Goal: Task Accomplishment & Management: Use online tool/utility

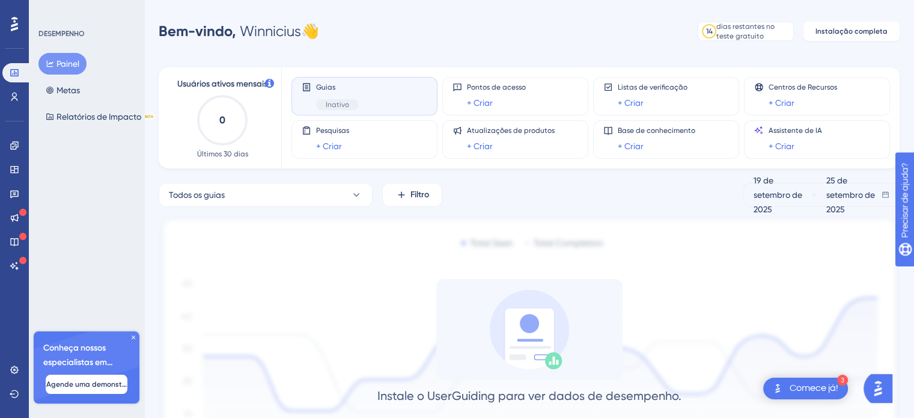
click at [803, 386] on font "Comece já!" at bounding box center [814, 388] width 49 height 10
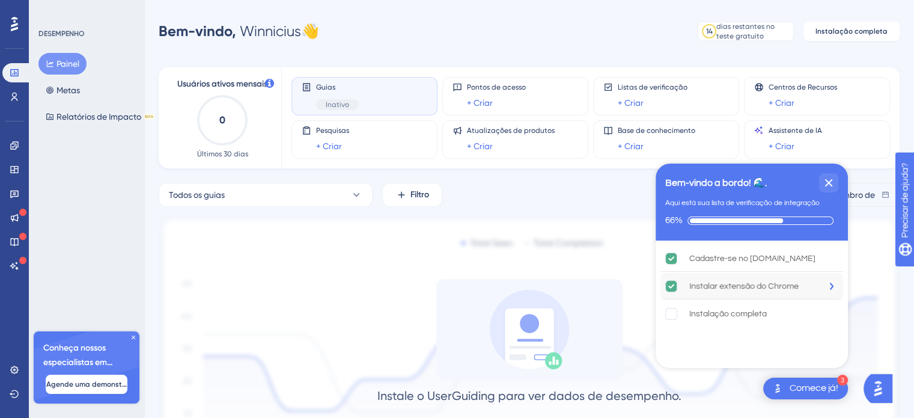
click at [760, 287] on font "Instalar extensão do Chrome" at bounding box center [743, 286] width 109 height 8
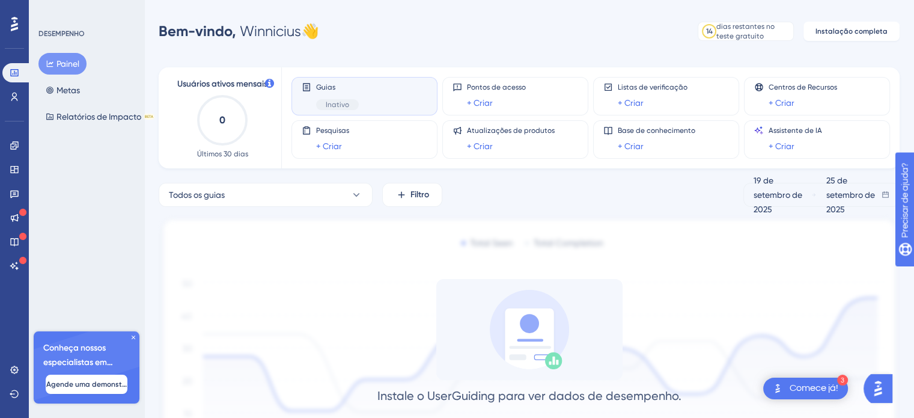
click at [798, 391] on font "Comece já!" at bounding box center [814, 388] width 49 height 10
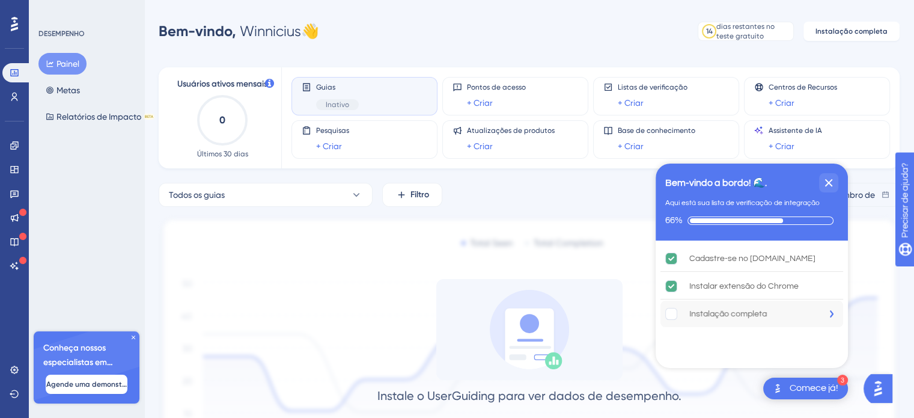
click at [724, 310] on font "Instalação completa" at bounding box center [728, 314] width 78 height 8
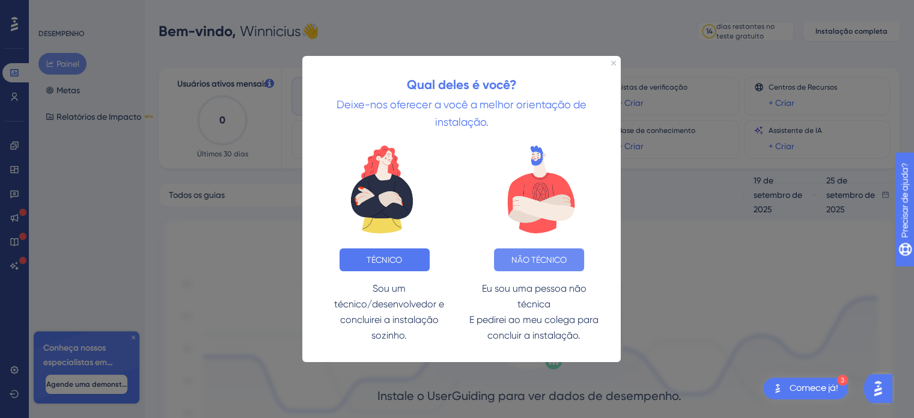
click at [522, 259] on font "NÃO TÉCNICO" at bounding box center [538, 259] width 55 height 10
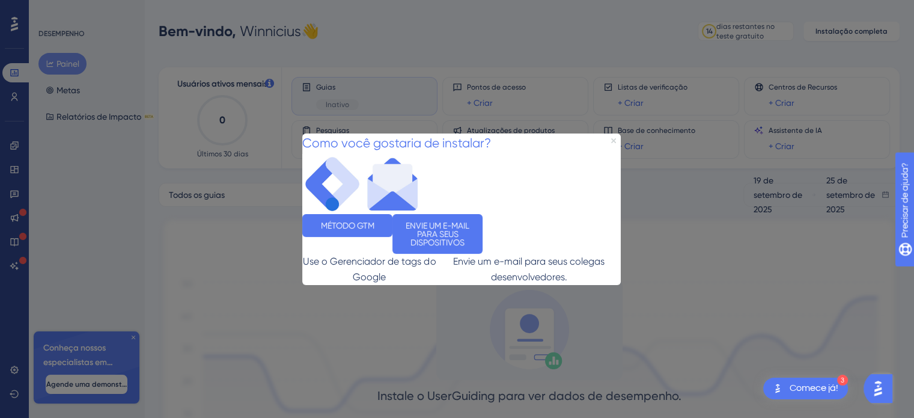
click at [614, 138] on icon "Fechar visualização" at bounding box center [613, 140] width 5 height 5
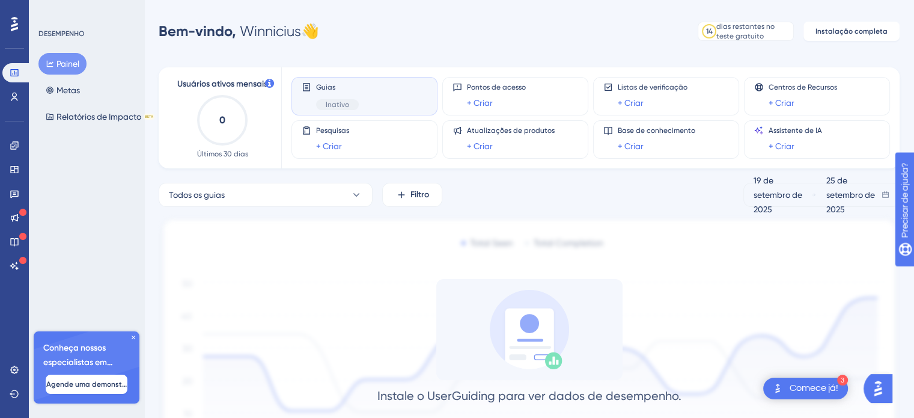
click at [813, 382] on div "Comece já!" at bounding box center [814, 388] width 49 height 13
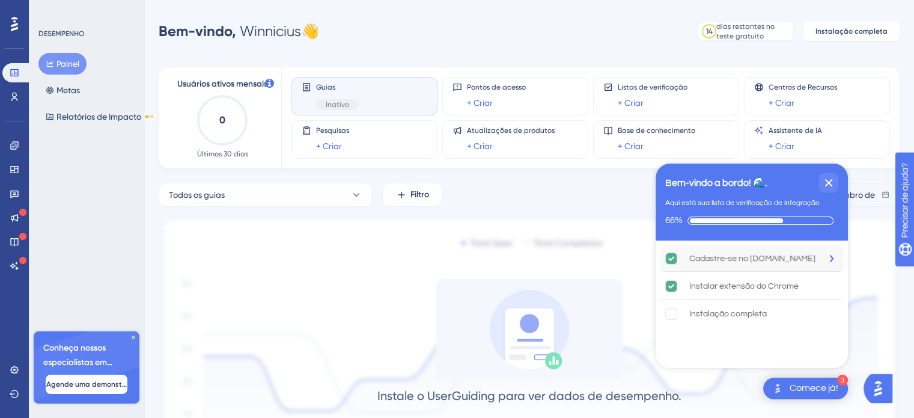
click at [749, 260] on font "Cadastre-se no UserGuiding.com" at bounding box center [752, 258] width 126 height 8
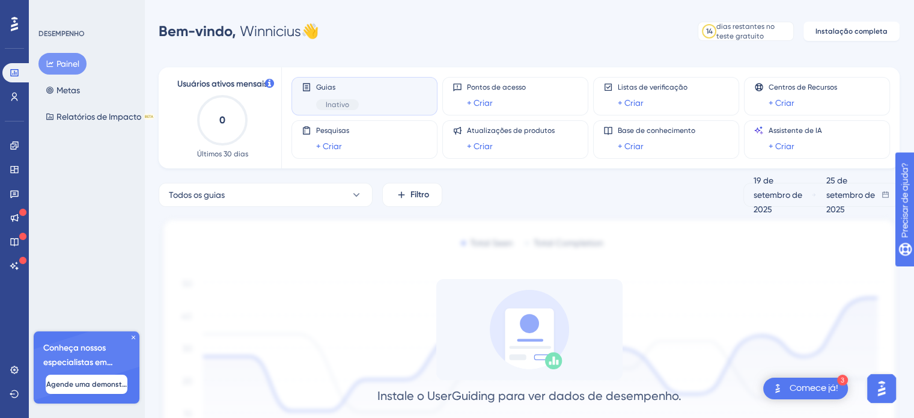
click at [810, 385] on font "Comece já!" at bounding box center [814, 388] width 49 height 10
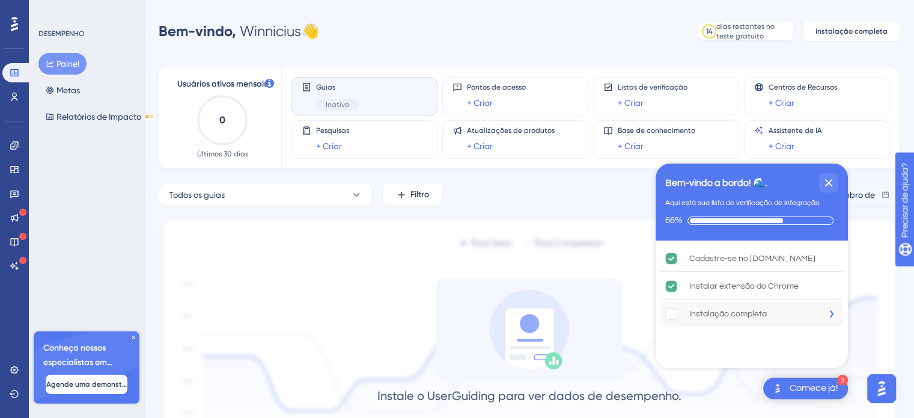
click at [770, 311] on div "Instalação completa" at bounding box center [751, 313] width 183 height 26
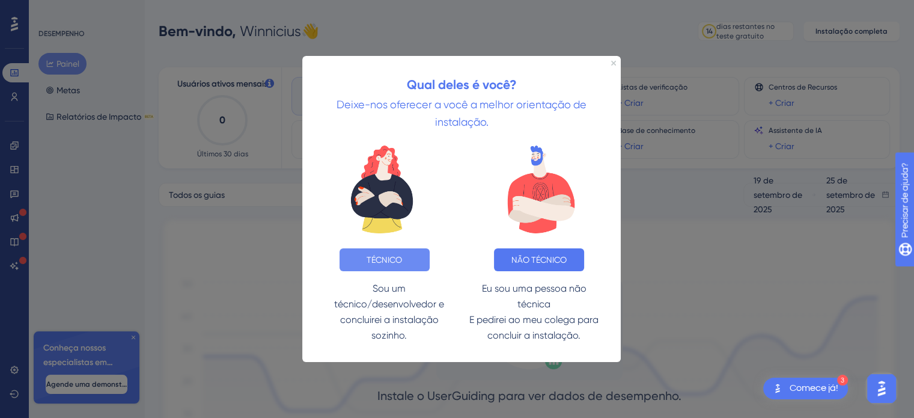
click at [398, 254] on font "TÉCNICO" at bounding box center [384, 259] width 35 height 10
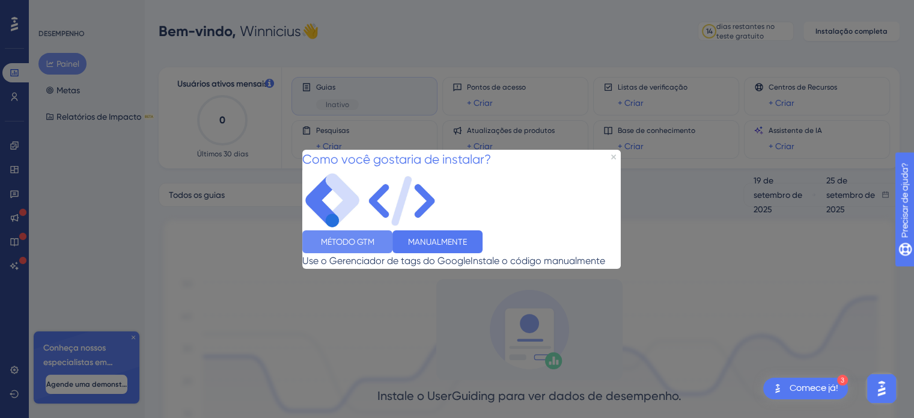
click at [374, 246] on font "MÉTODO GTM" at bounding box center [347, 241] width 53 height 10
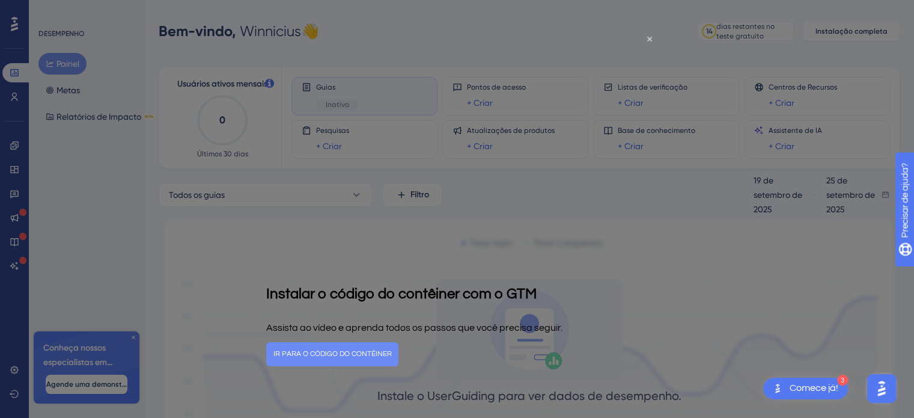
click at [392, 350] on font "IR PARA O CÓDIGO DO CONTÊINER" at bounding box center [332, 353] width 118 height 8
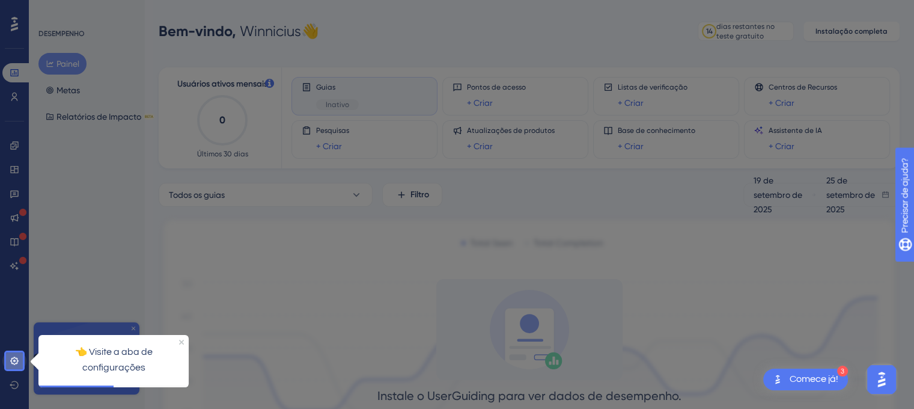
click at [19, 358] on icon at bounding box center [15, 361] width 10 height 10
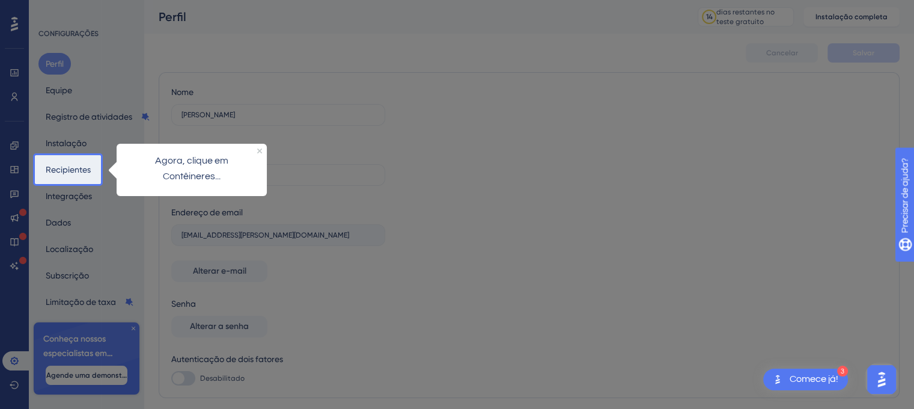
click at [182, 171] on font "Agora, clique em Contêineres..." at bounding box center [192, 167] width 75 height 25
click at [55, 172] on font "Recipientes" at bounding box center [68, 170] width 45 height 10
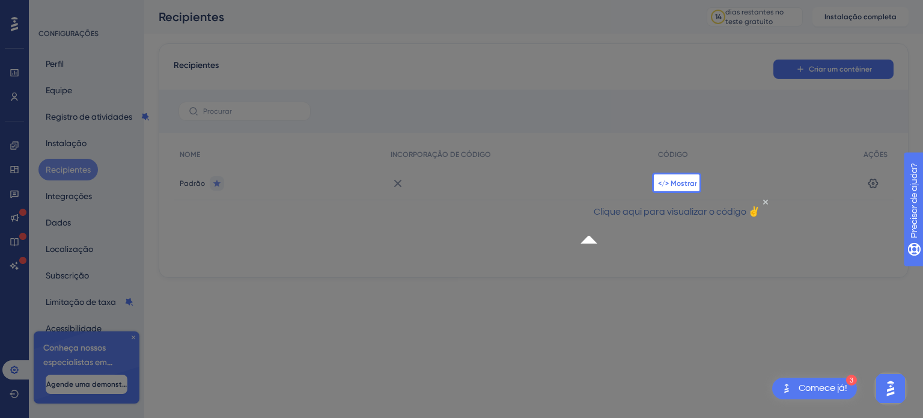
click at [678, 180] on font "</> Mostrar" at bounding box center [677, 183] width 39 height 8
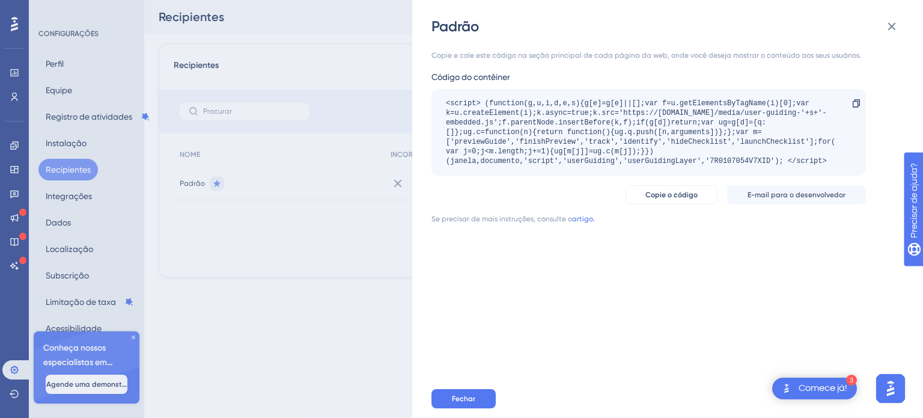
click at [805, 388] on font "Comece já!" at bounding box center [823, 388] width 49 height 10
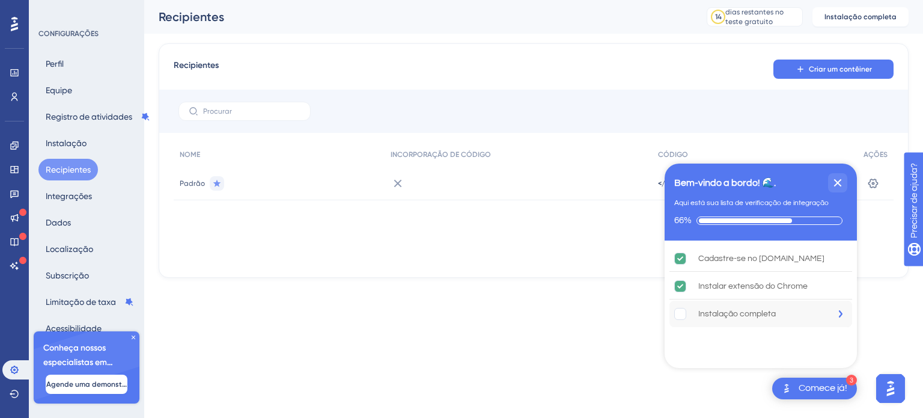
click at [791, 312] on div "Instalação completa" at bounding box center [760, 313] width 183 height 26
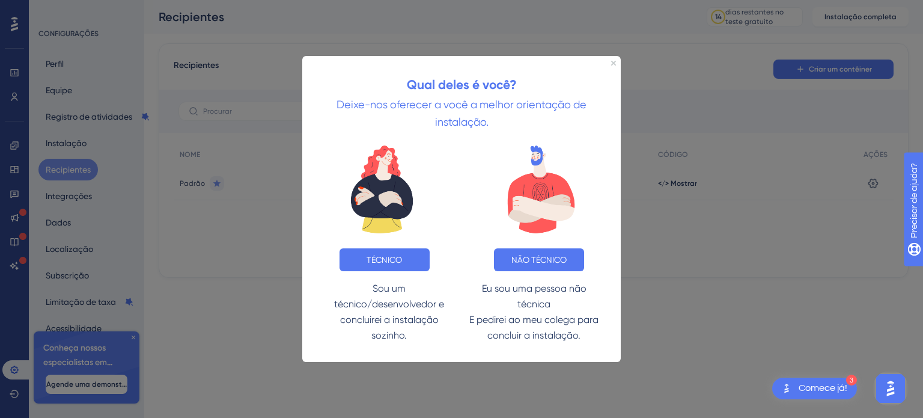
click at [612, 64] on div "Qual deles é você? Deixe-nos oferecer a você a melhor orientação de instalação." at bounding box center [461, 94] width 319 height 79
click at [614, 59] on div "Qual deles é você? Deixe-nos oferecer a você a melhor orientação de instalação." at bounding box center [461, 94] width 319 height 79
click at [614, 62] on icon "Fechar visualização" at bounding box center [613, 62] width 5 height 5
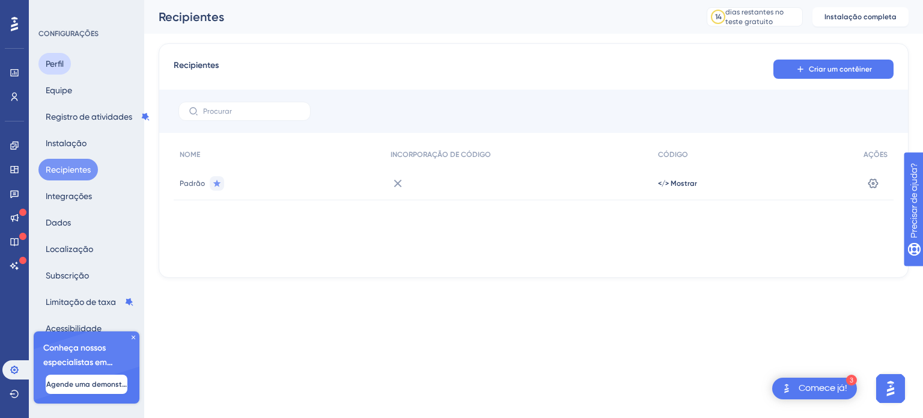
click at [56, 64] on font "Perfil" at bounding box center [55, 64] width 18 height 10
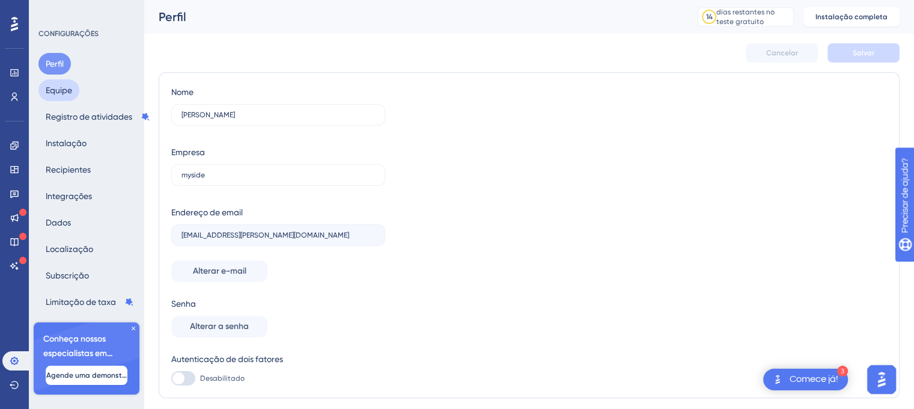
click at [58, 90] on font "Equipe" at bounding box center [59, 90] width 26 height 10
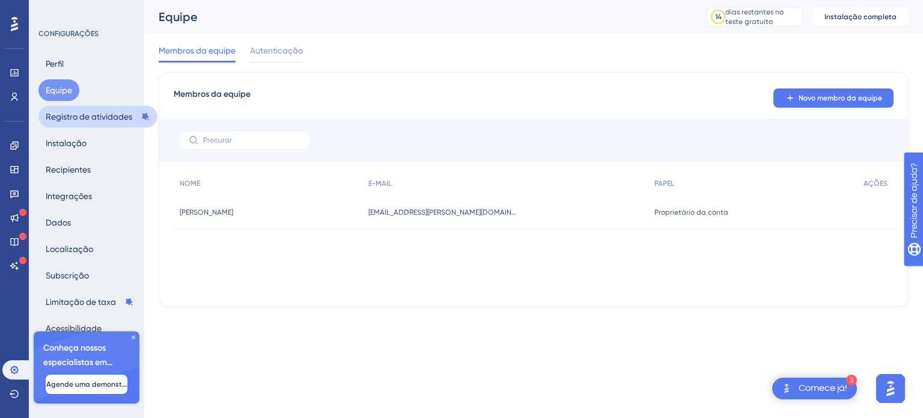
click at [86, 121] on font "Registro de atividades" at bounding box center [89, 117] width 87 height 10
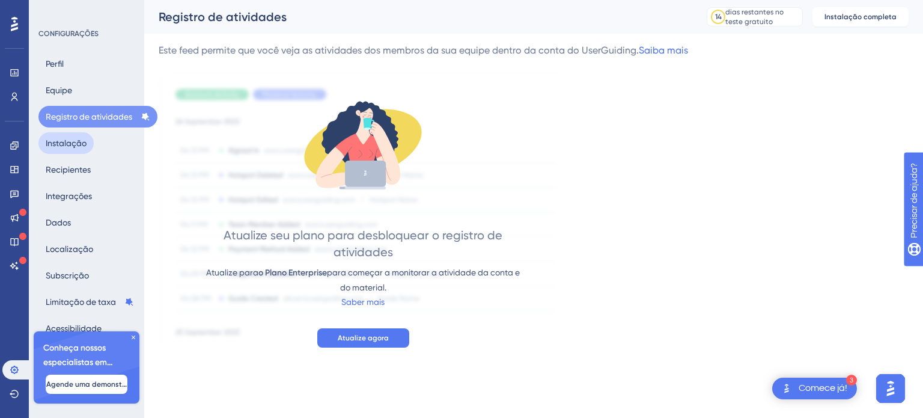
click at [69, 139] on font "Instalação" at bounding box center [66, 143] width 41 height 10
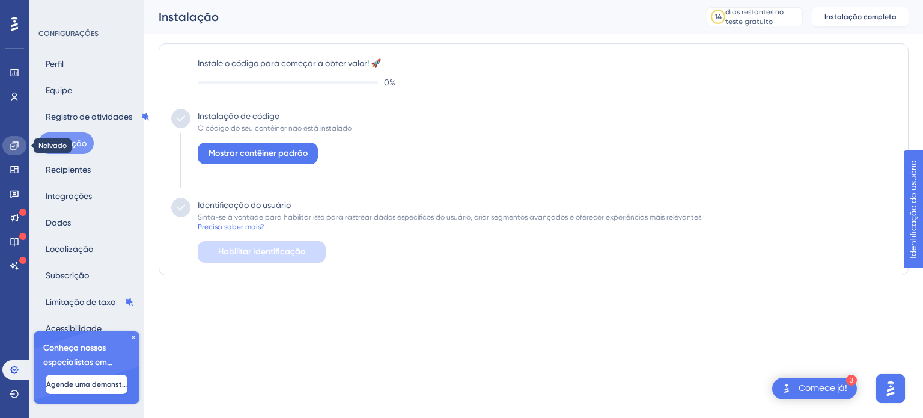
click at [17, 147] on icon at bounding box center [14, 145] width 8 height 8
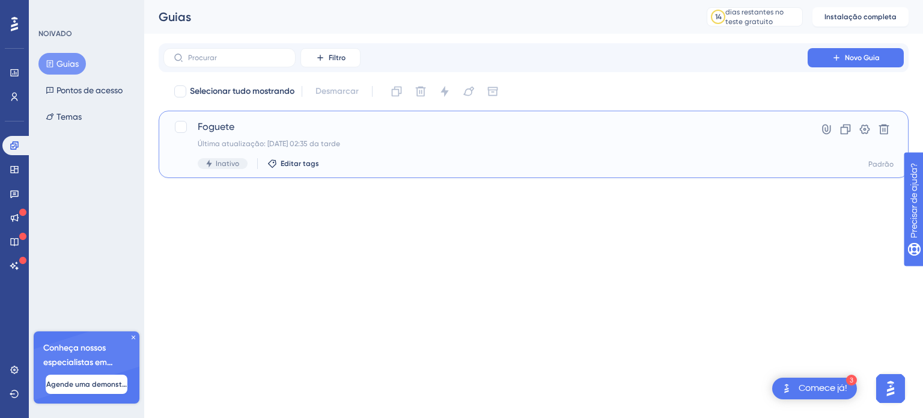
click at [806, 129] on div "Foguete Última atualização: 25.09.2025 02:35 da tarde Inativo Editar tags Hiper…" at bounding box center [534, 144] width 720 height 49
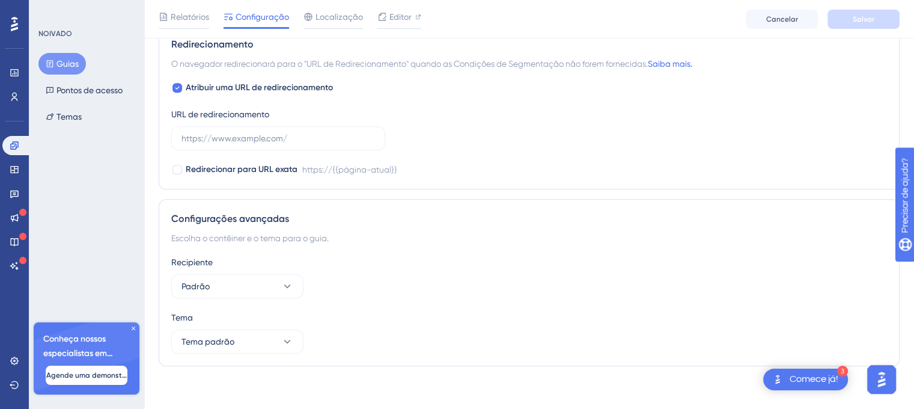
scroll to position [869, 0]
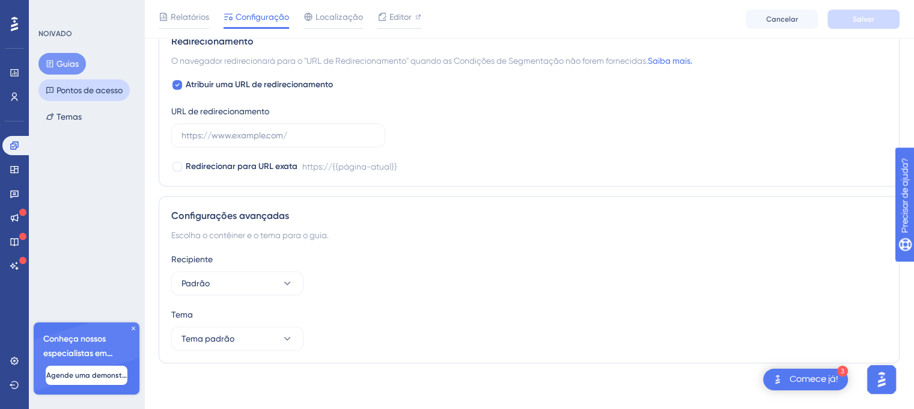
click at [91, 88] on font "Pontos de acesso" at bounding box center [89, 90] width 66 height 10
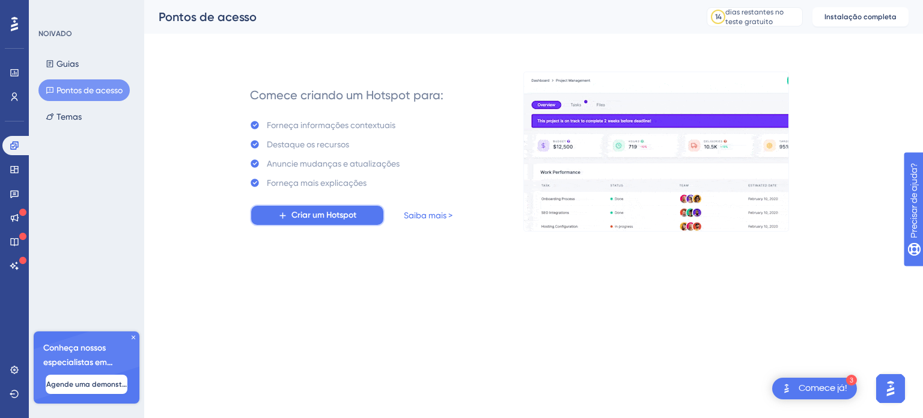
click at [308, 219] on font "Criar um Hotspot" at bounding box center [323, 215] width 65 height 10
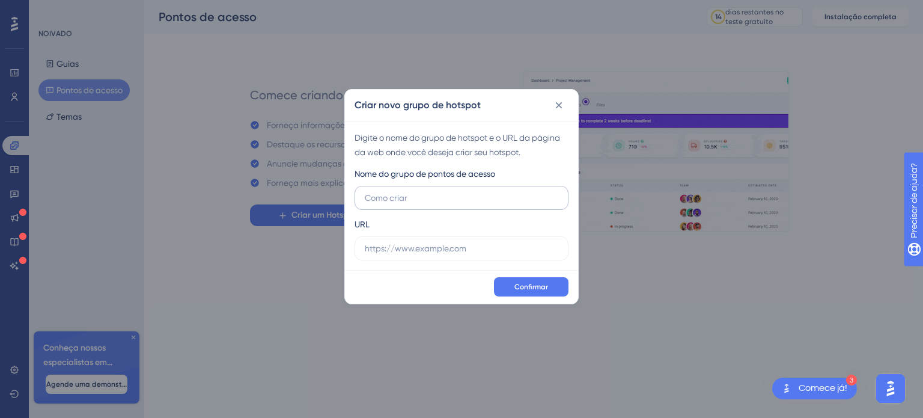
click at [434, 197] on input "text" at bounding box center [462, 197] width 194 height 13
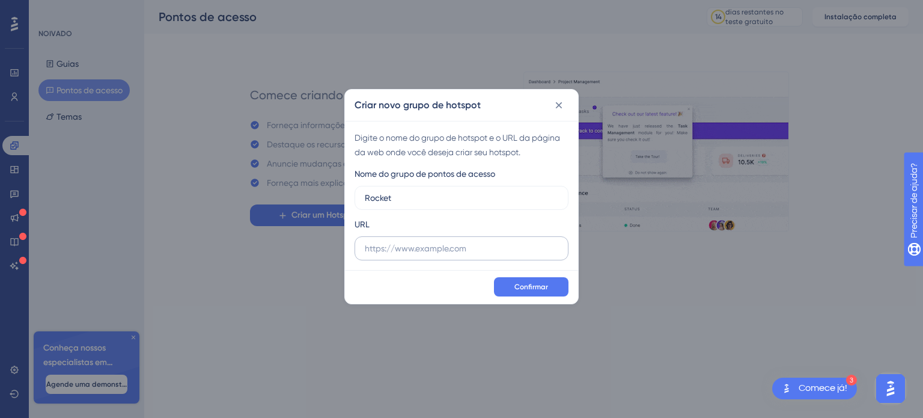
type input "Rocket"
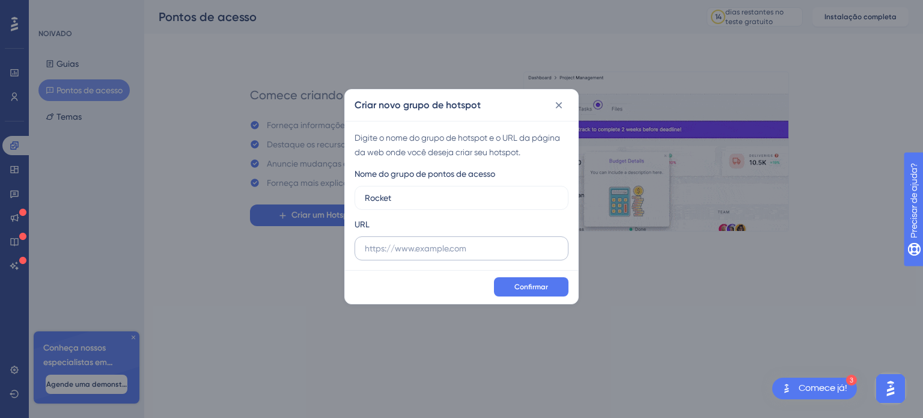
click at [438, 255] on label at bounding box center [462, 248] width 214 height 24
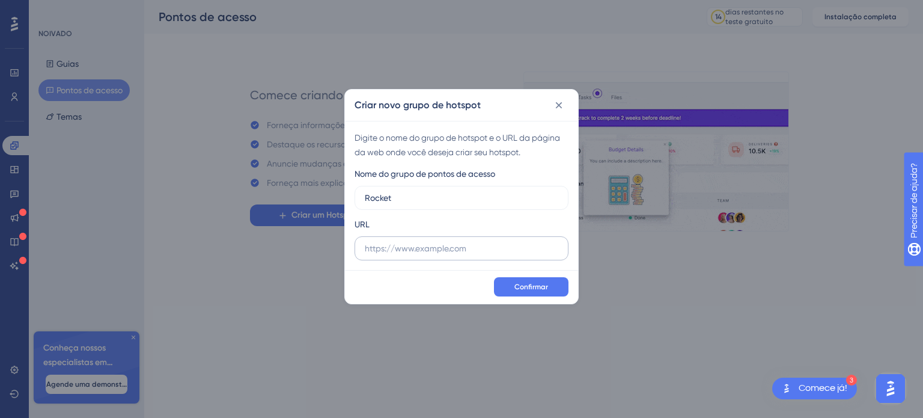
click at [438, 255] on input "text" at bounding box center [462, 248] width 194 height 13
paste input "https://rocket.myside.com.br/"
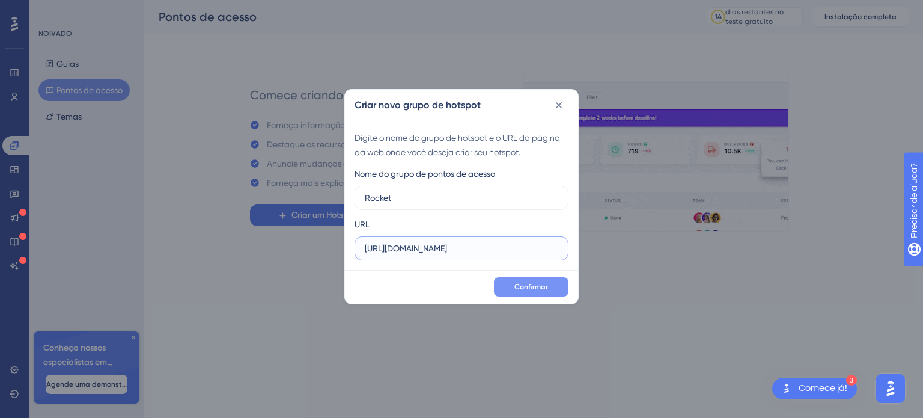
type input "https://rocket.myside.com.br/"
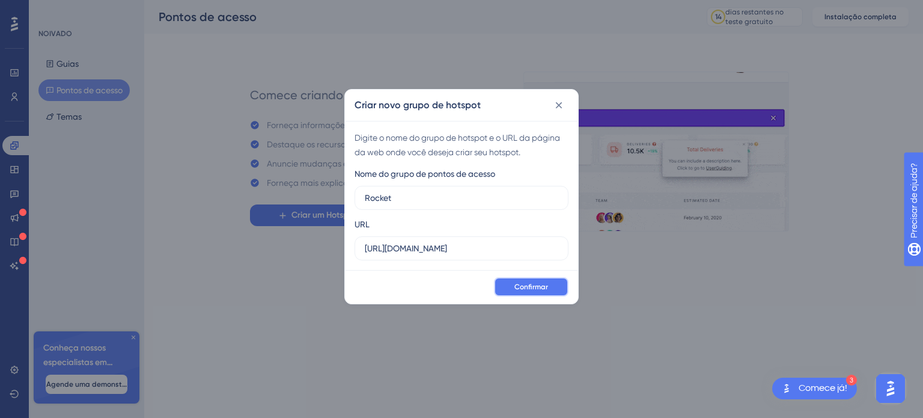
click at [508, 284] on button "Confirmar" at bounding box center [531, 286] width 75 height 19
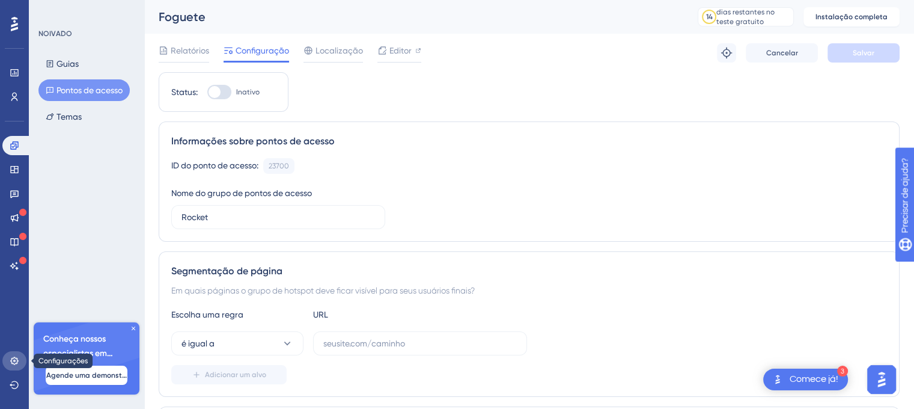
click at [16, 365] on icon at bounding box center [15, 361] width 10 height 10
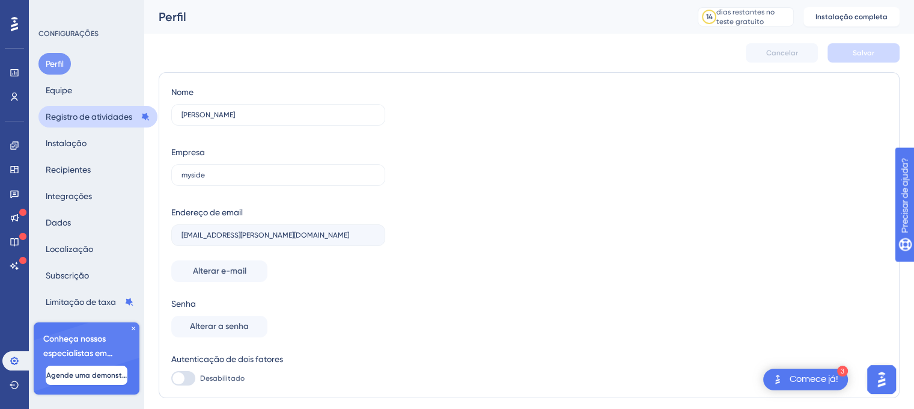
click at [75, 121] on font "Registro de atividades" at bounding box center [89, 117] width 87 height 10
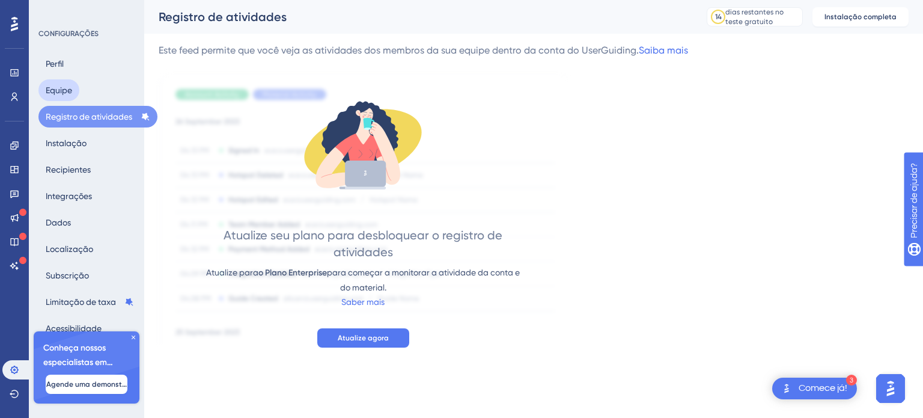
click at [60, 94] on font "Equipe" at bounding box center [59, 90] width 26 height 10
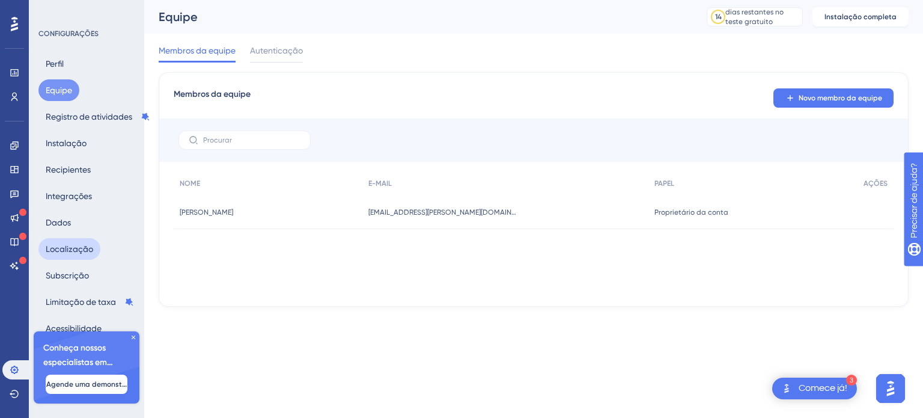
click at [79, 252] on font "Localização" at bounding box center [69, 249] width 47 height 10
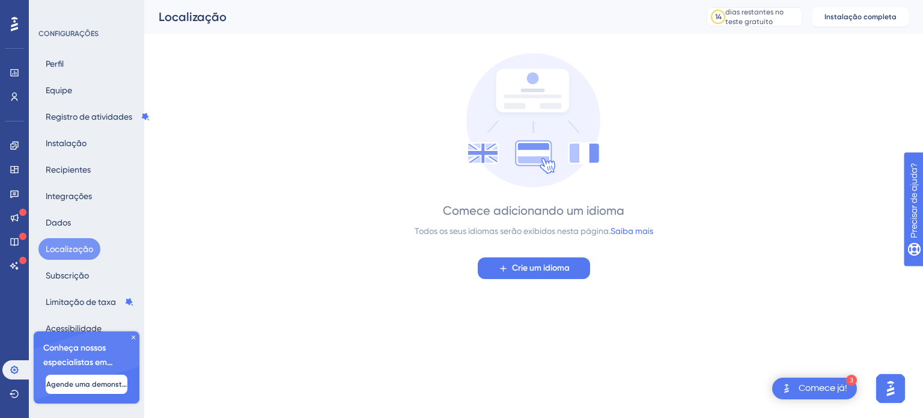
click at [132, 336] on icon at bounding box center [133, 337] width 7 height 7
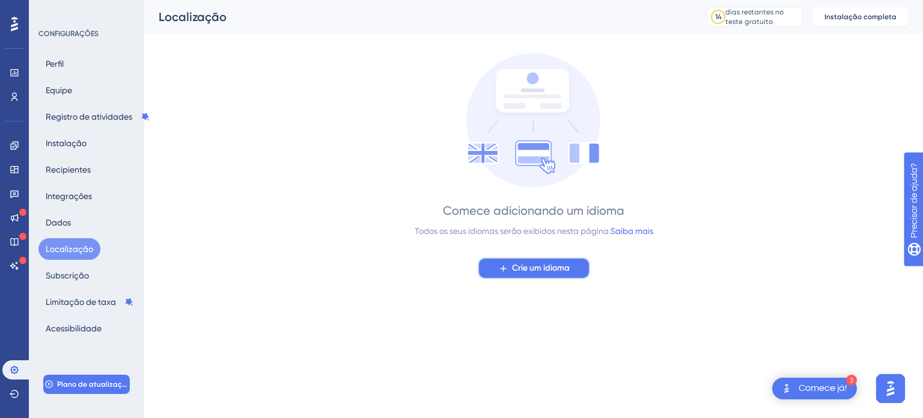
click at [509, 267] on button "Crie um idioma" at bounding box center [534, 268] width 112 height 22
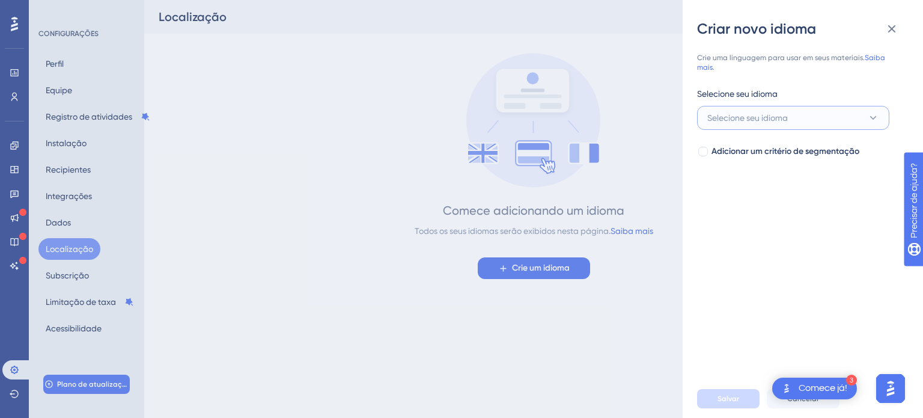
click at [746, 116] on font "Selecione seu idioma" at bounding box center [747, 118] width 81 height 10
type input "por"
click at [744, 191] on font "Português" at bounding box center [734, 191] width 38 height 10
click at [736, 392] on button "Salvar" at bounding box center [728, 398] width 63 height 19
